Goal: Check status: Check status

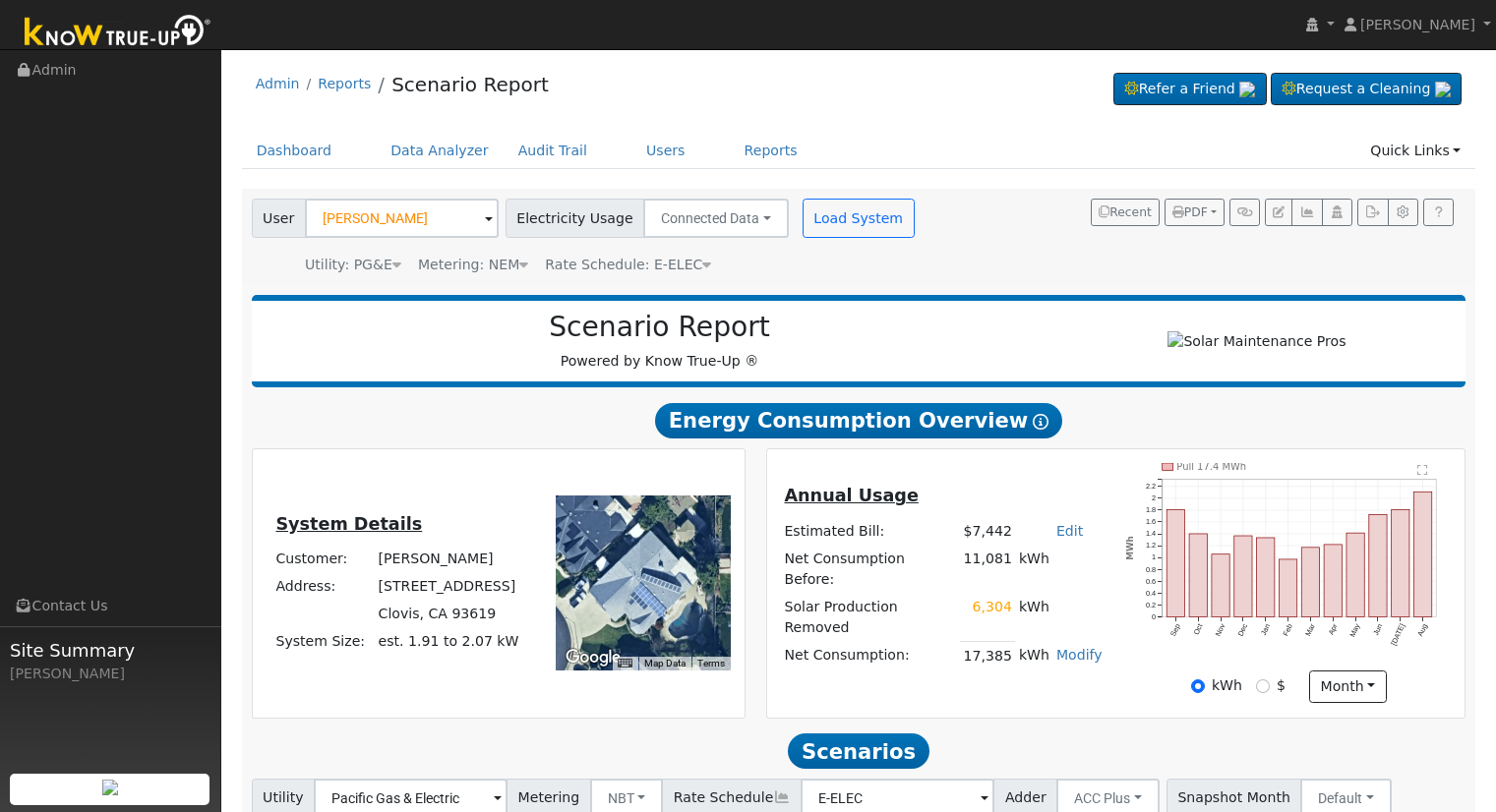
scroll to position [189, 0]
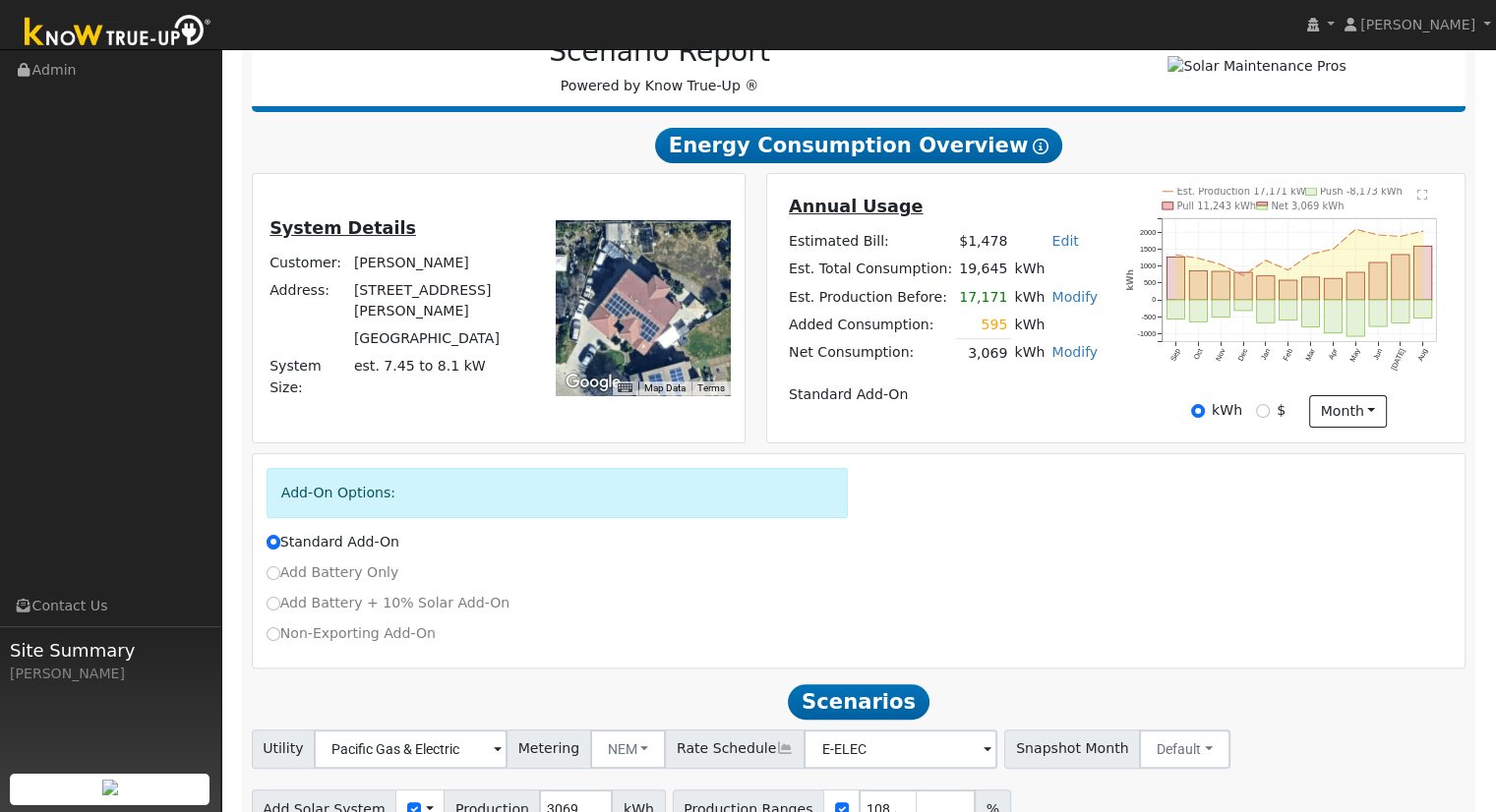
scroll to position [688, 0]
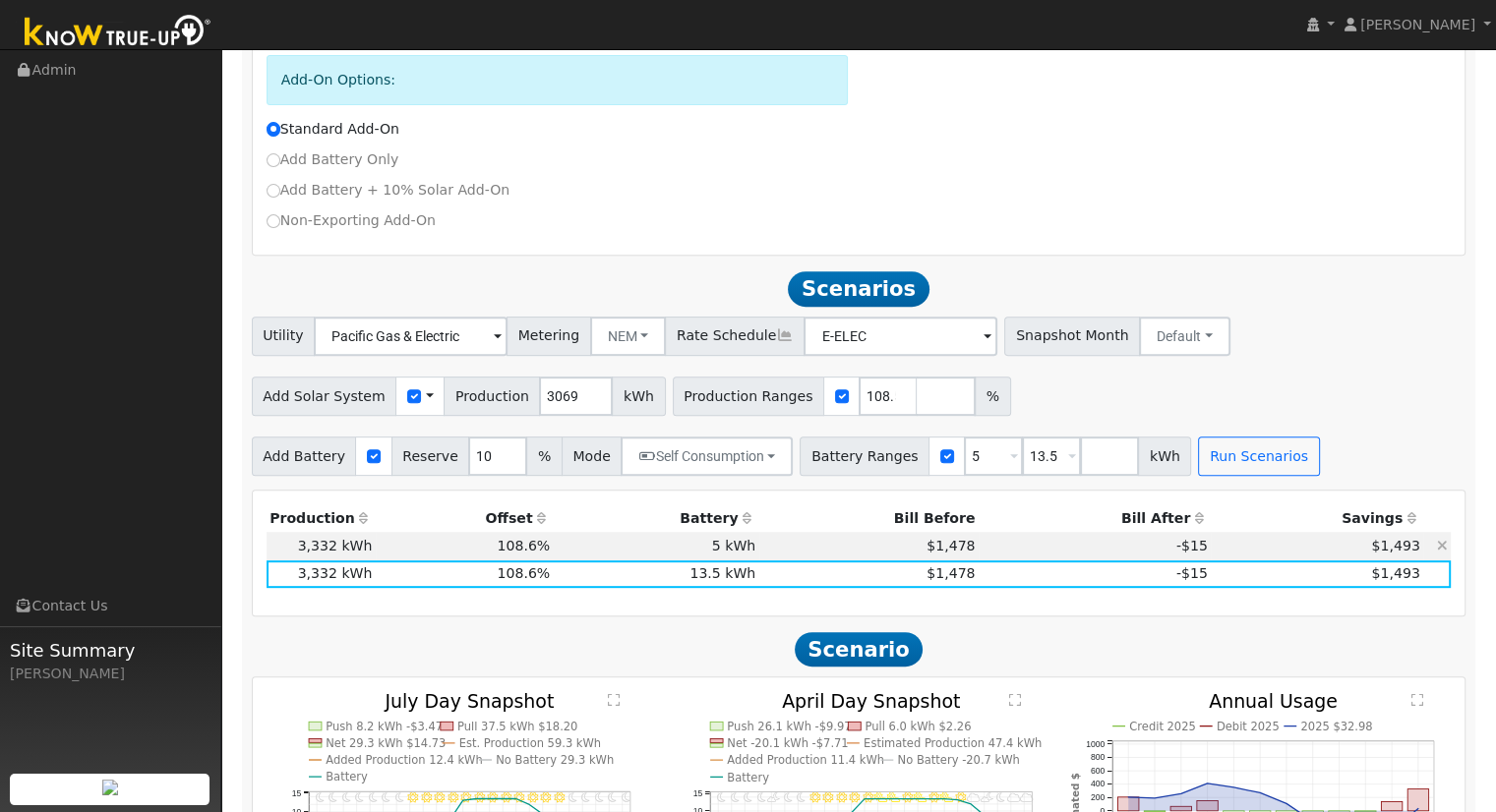
click at [1215, 555] on td "$1,493" at bounding box center [1317, 546] width 212 height 28
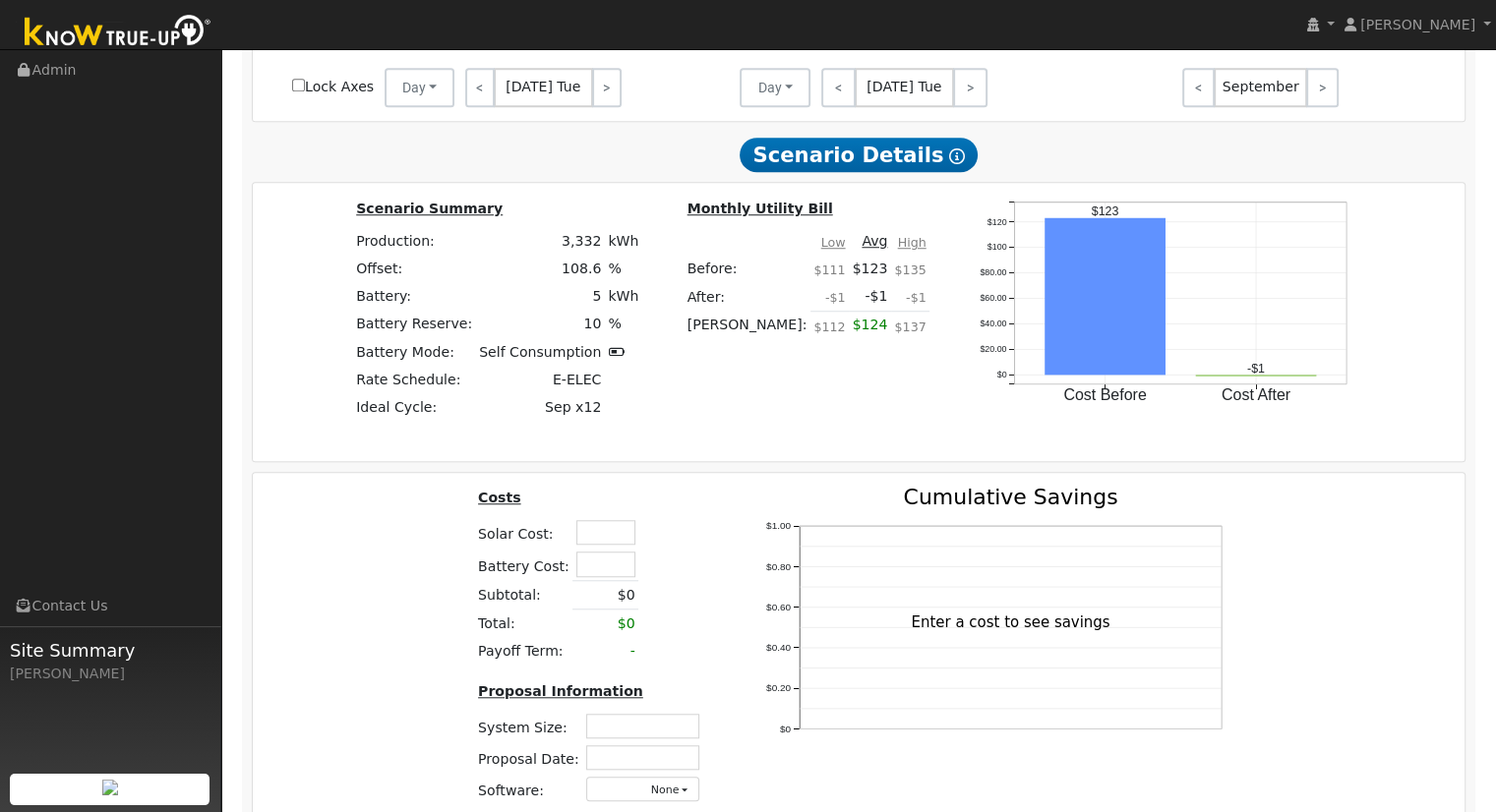
scroll to position [1589, 0]
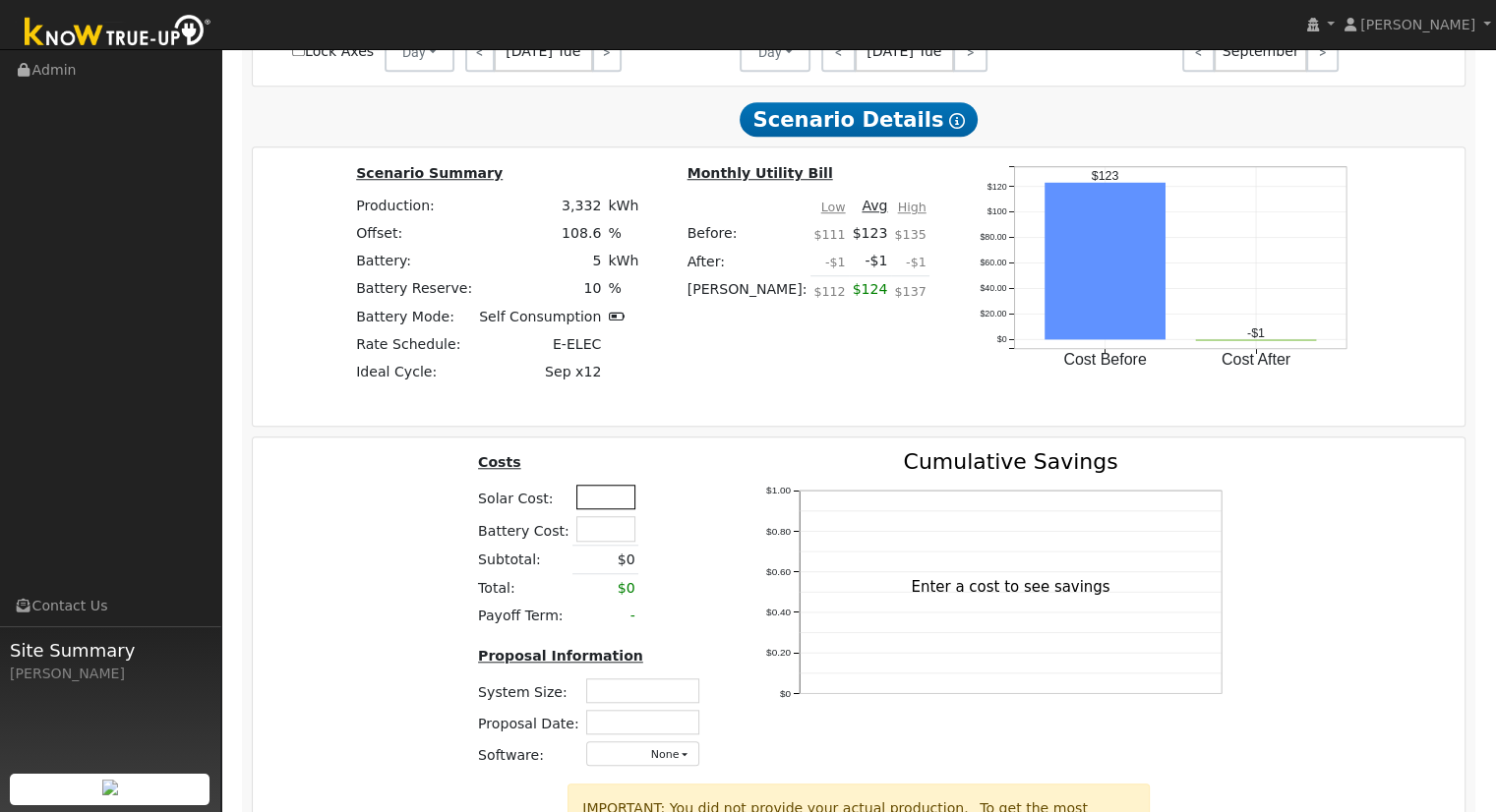
click at [601, 500] on input "text" at bounding box center [606, 496] width 59 height 25
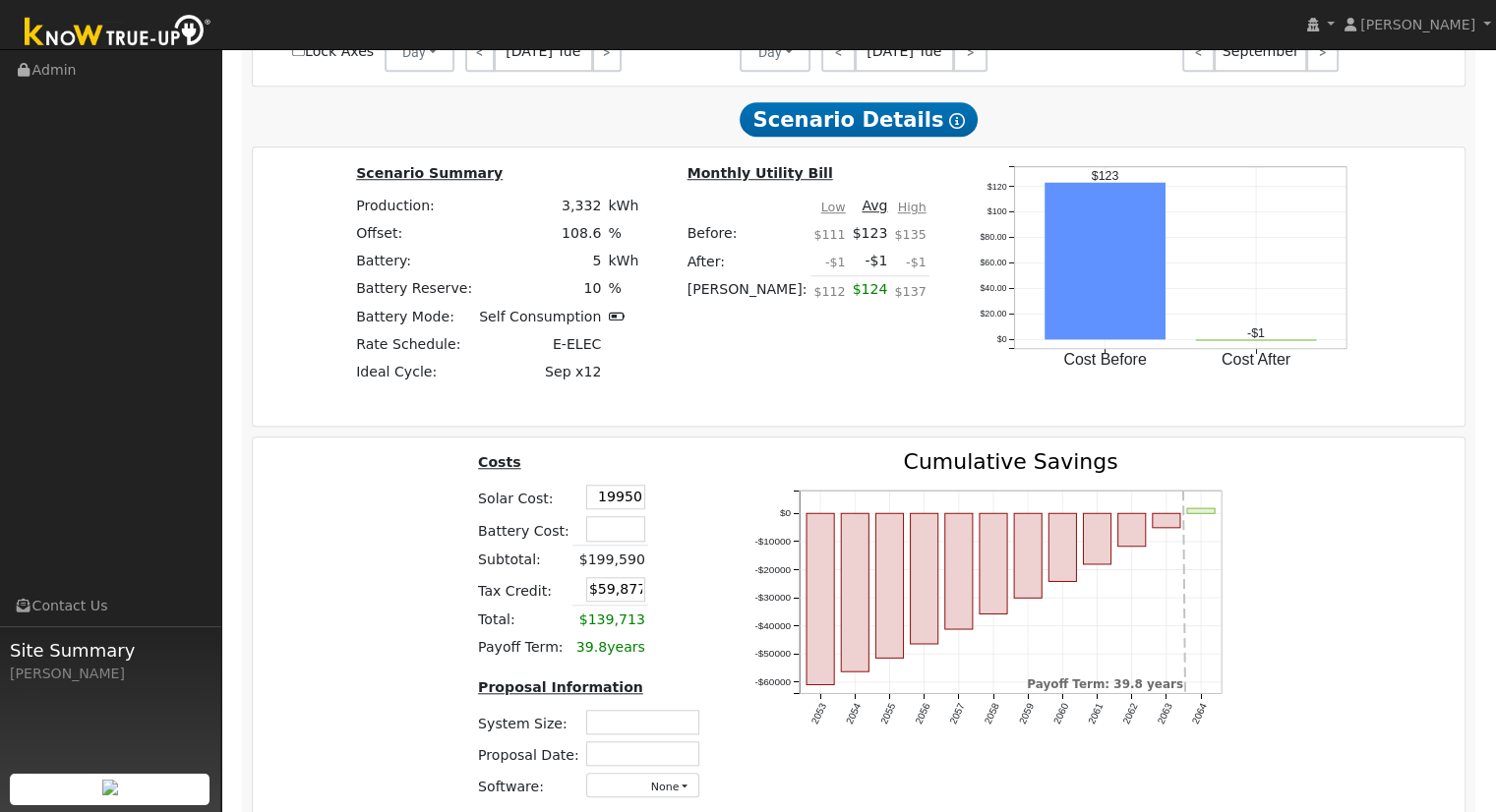
type input "$19,950"
type input "$5,985"
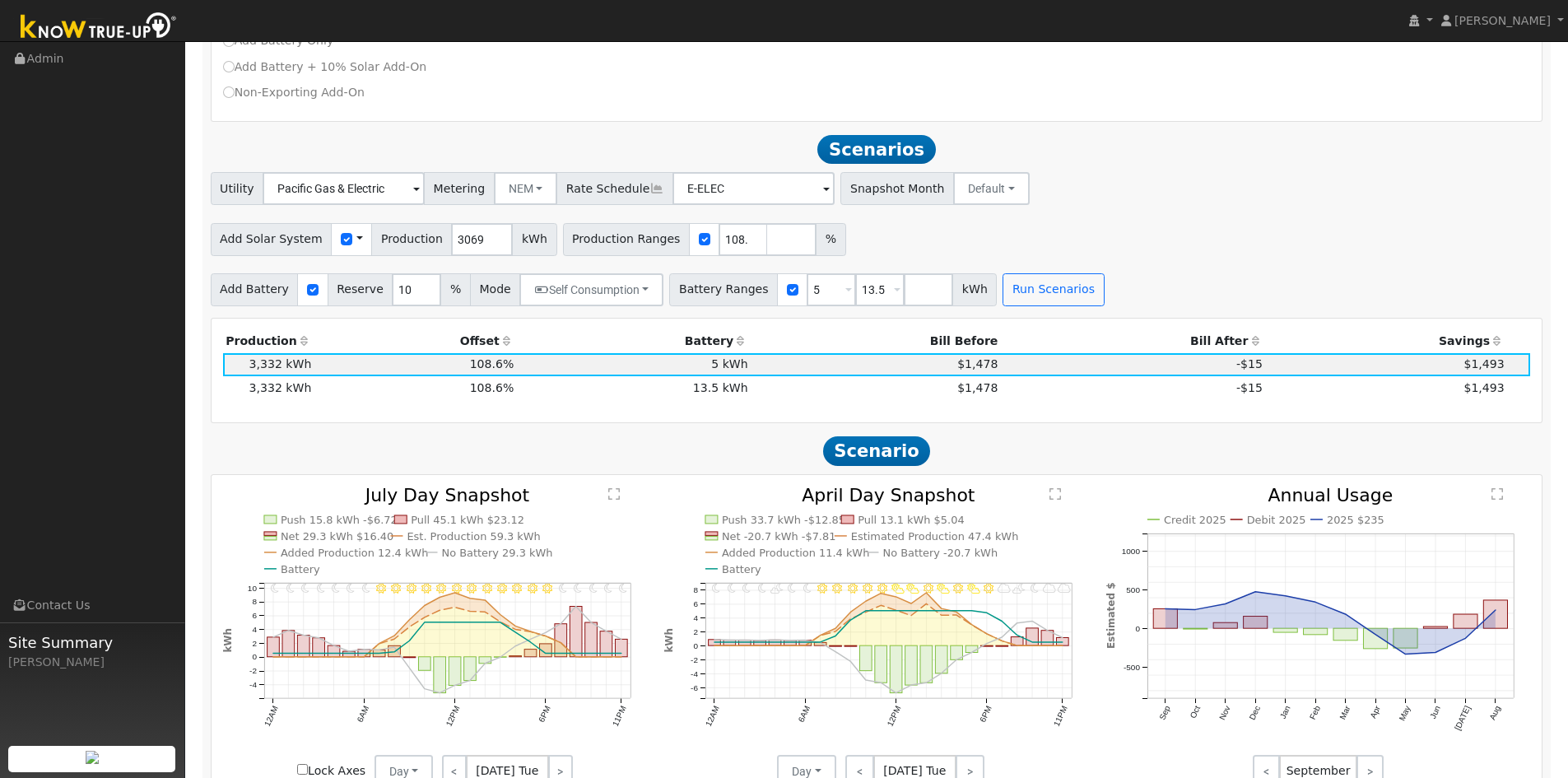
scroll to position [742, 0]
